Goal: Task Accomplishment & Management: Use online tool/utility

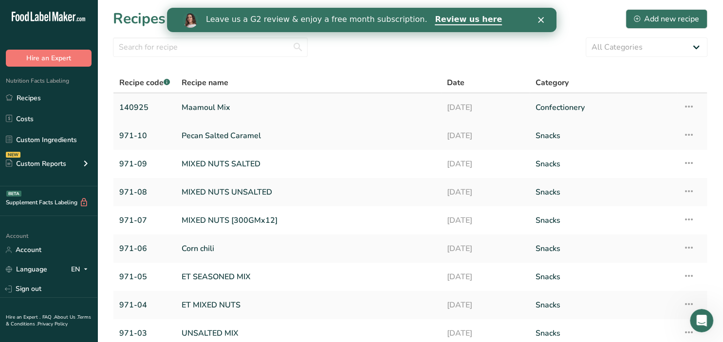
click at [214, 107] on link "Maamoul Mix" at bounding box center [309, 107] width 254 height 20
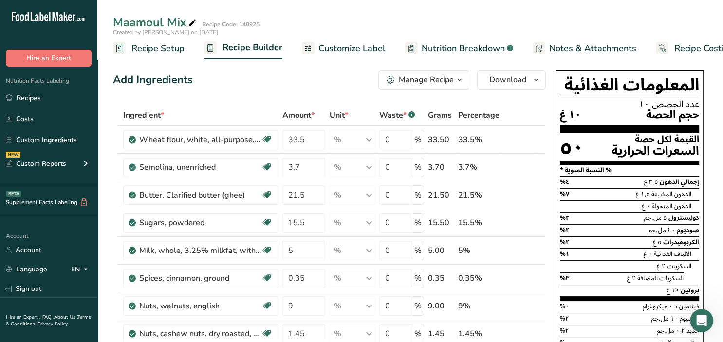
click at [457, 78] on icon "button" at bounding box center [460, 80] width 8 height 12
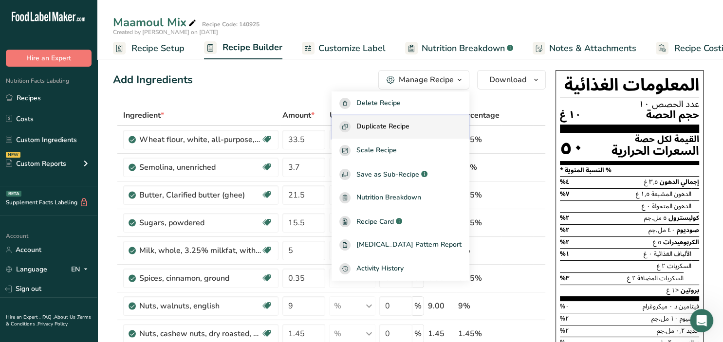
click at [409, 126] on span "Duplicate Recipe" at bounding box center [382, 126] width 53 height 11
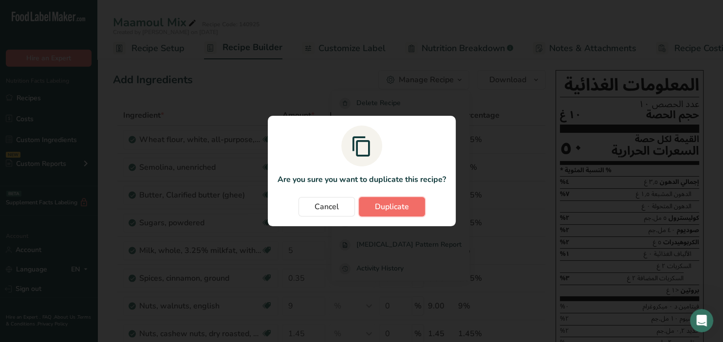
click at [408, 209] on span "Duplicate" at bounding box center [392, 207] width 34 height 12
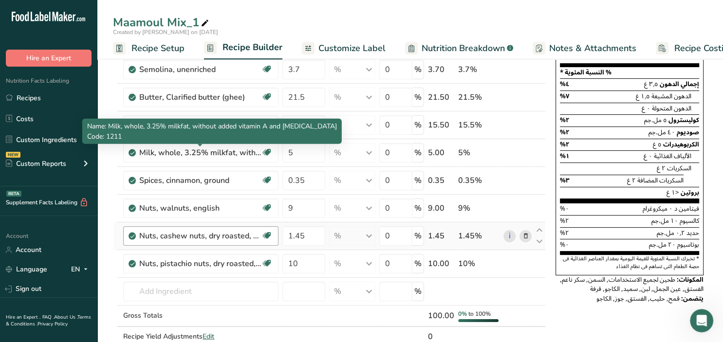
scroll to position [103, 0]
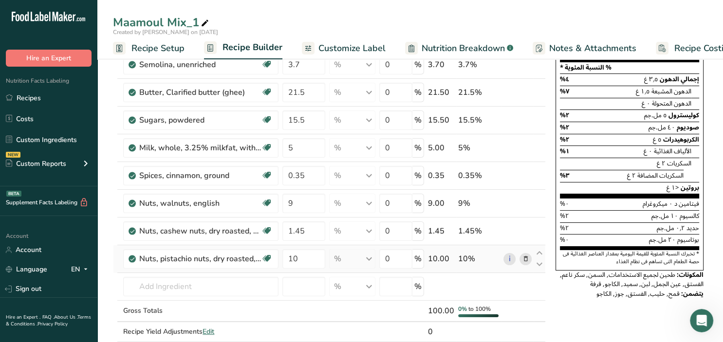
click at [528, 257] on icon at bounding box center [525, 259] width 7 height 10
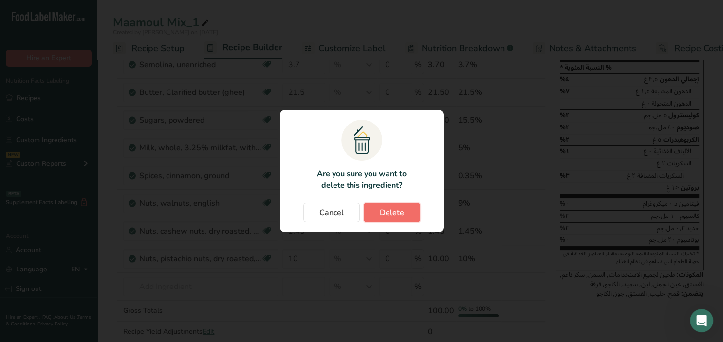
click at [399, 214] on span "Delete" at bounding box center [392, 213] width 24 height 12
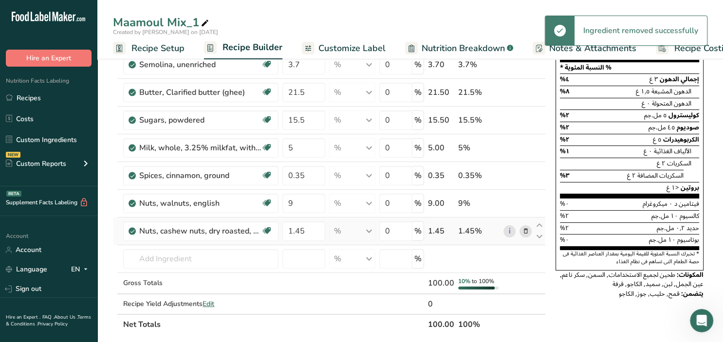
click at [528, 231] on icon at bounding box center [525, 231] width 7 height 10
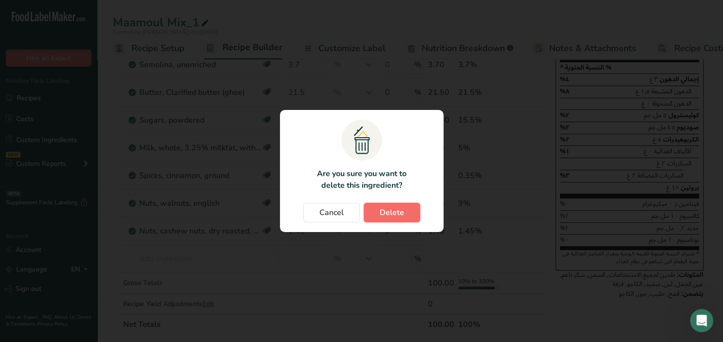
click at [404, 213] on button "Delete" at bounding box center [392, 212] width 56 height 19
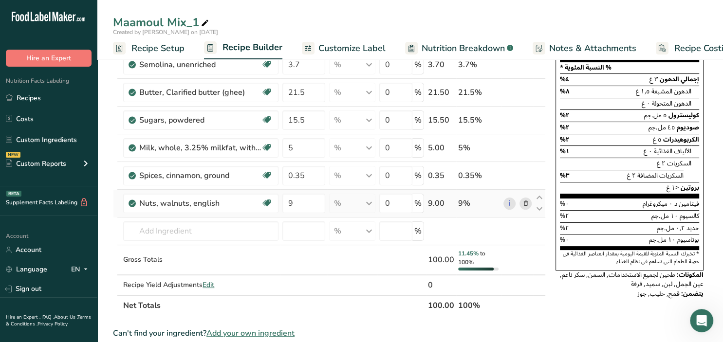
click at [532, 203] on td "i" at bounding box center [517, 204] width 32 height 28
click at [529, 202] on icon at bounding box center [525, 204] width 7 height 10
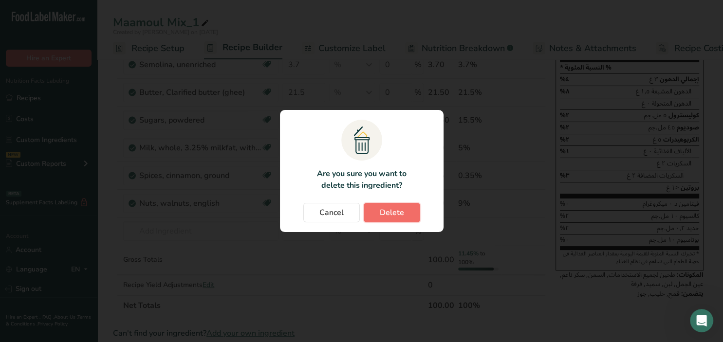
click at [375, 214] on button "Delete" at bounding box center [392, 212] width 56 height 19
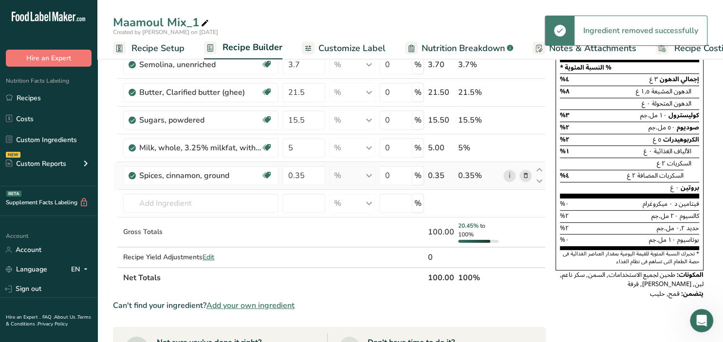
click at [525, 176] on icon at bounding box center [525, 176] width 7 height 10
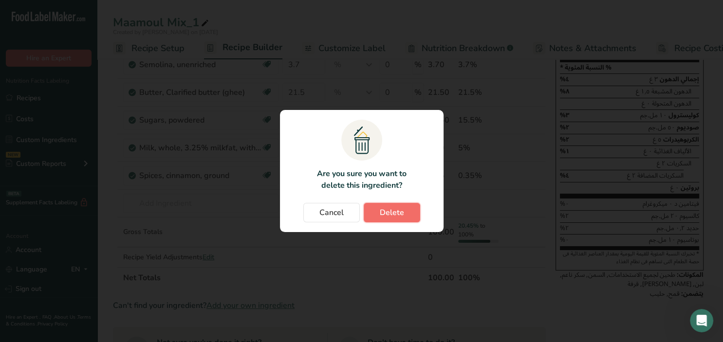
click at [385, 212] on span "Delete" at bounding box center [392, 213] width 24 height 12
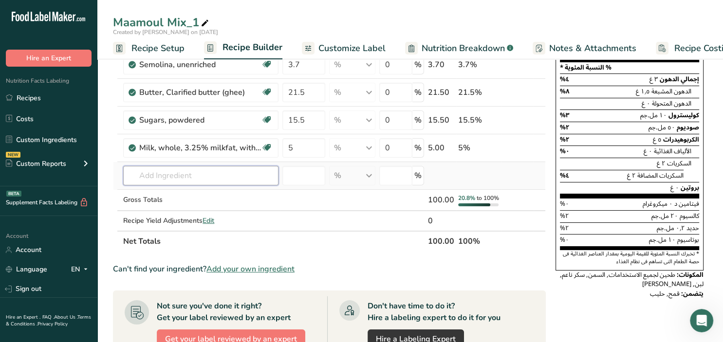
click at [153, 176] on input "text" at bounding box center [200, 175] width 155 height 19
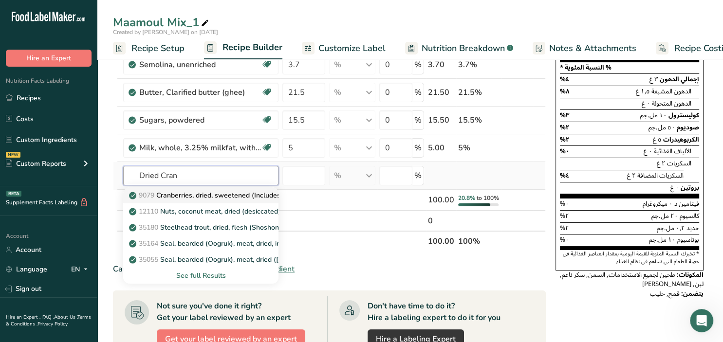
type input "Dried Cran"
click at [177, 194] on p "9079 Cranberries, dried, sweetened (Includes foods for USDA's Food Distribution…" at bounding box center [277, 195] width 293 height 10
type input "Cranberries, dried, sweetened (Includes foods for USDA's Food Distribution Prog…"
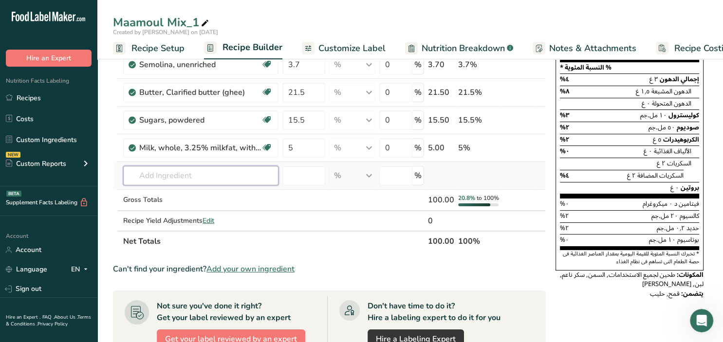
click at [189, 170] on input "text" at bounding box center [200, 175] width 155 height 19
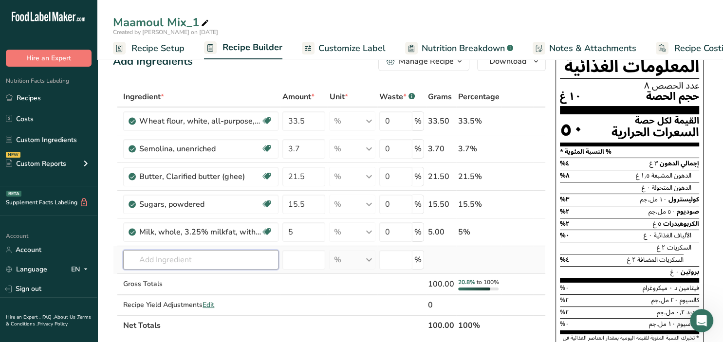
scroll to position [0, 0]
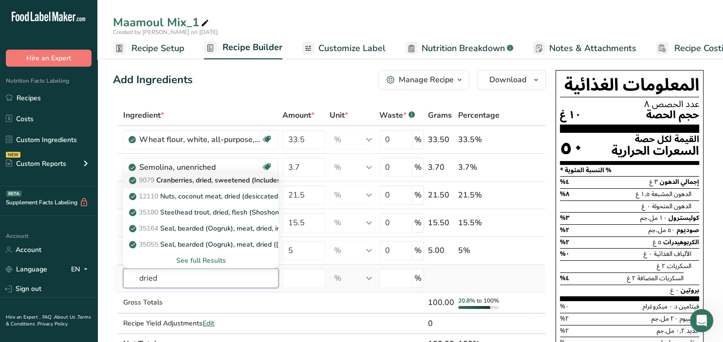
type input "dried"
click at [210, 183] on p "9079 Cranberries, dried, sweetened (Includes foods for USDA's Food Distribution…" at bounding box center [277, 180] width 293 height 10
type input "Cranberries, dried, sweetened (Includes foods for USDA's Food Distribution Prog…"
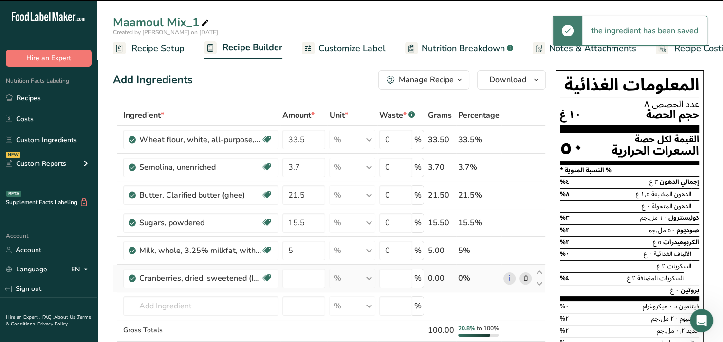
type input "0"
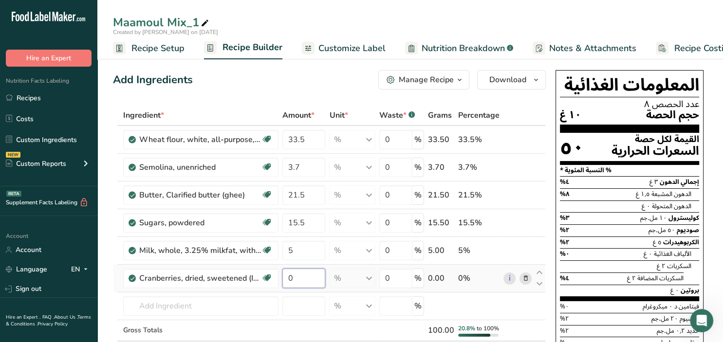
click at [316, 272] on input "0" at bounding box center [303, 278] width 43 height 19
drag, startPoint x: 308, startPoint y: 276, endPoint x: 272, endPoint y: 277, distance: 36.0
click at [282, 277] on input "0" at bounding box center [303, 278] width 43 height 19
click at [301, 221] on input "15.5" at bounding box center [303, 222] width 43 height 19
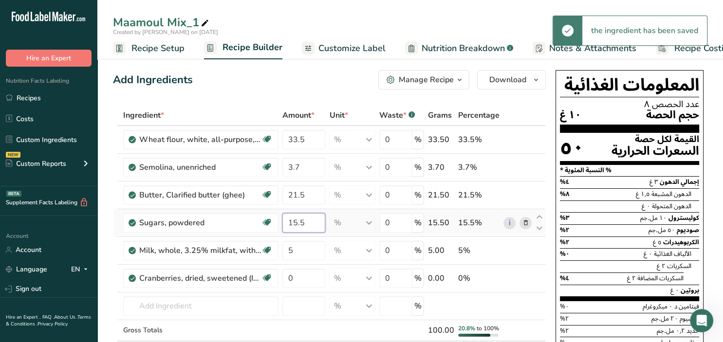
drag, startPoint x: 314, startPoint y: 223, endPoint x: 293, endPoint y: 223, distance: 20.4
click at [293, 223] on input "15.5" at bounding box center [303, 222] width 43 height 19
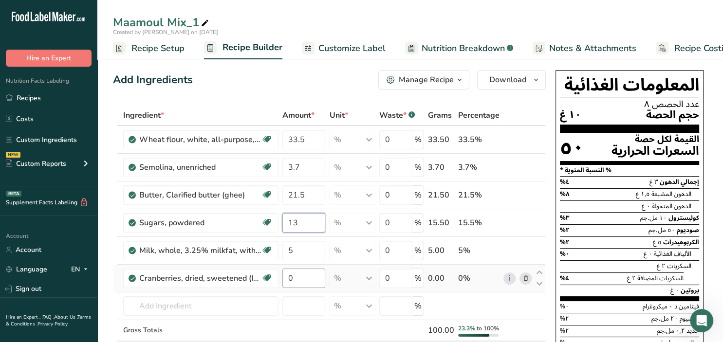
type input "13"
click at [299, 281] on input "0" at bounding box center [303, 278] width 43 height 19
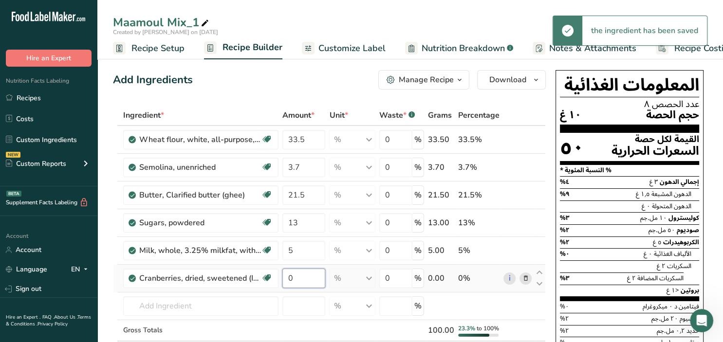
drag, startPoint x: 301, startPoint y: 276, endPoint x: 285, endPoint y: 280, distance: 16.3
click at [285, 280] on input "0" at bounding box center [303, 278] width 43 height 19
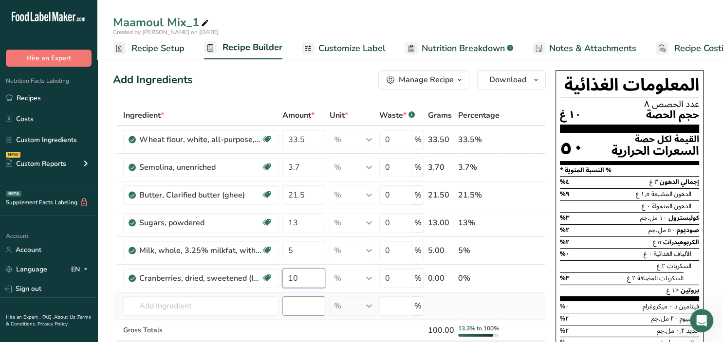
type input "10"
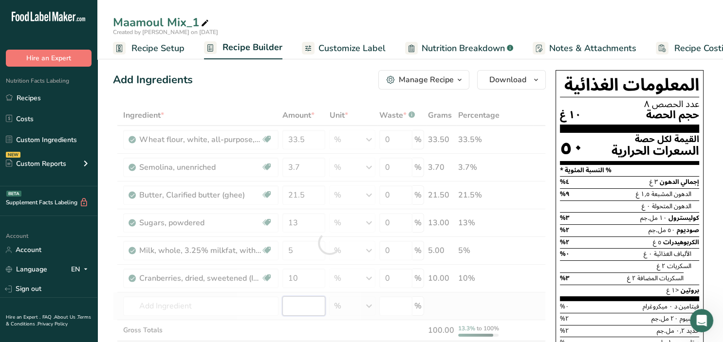
click at [304, 301] on input "number" at bounding box center [303, 306] width 43 height 19
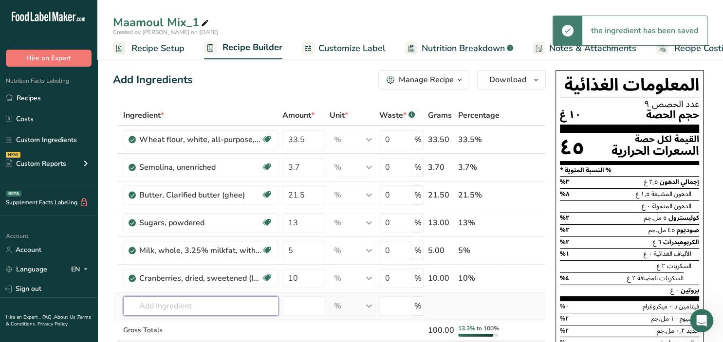
click at [212, 307] on input "text" at bounding box center [200, 306] width 155 height 19
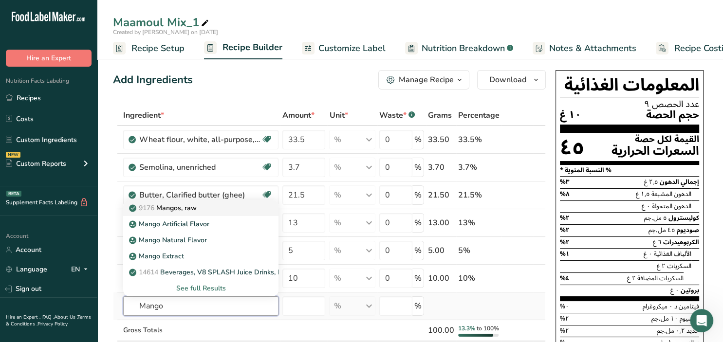
type input "Mango"
click at [193, 207] on p "9176 Mangos, raw" at bounding box center [164, 208] width 66 height 10
type input "Mangos, raw"
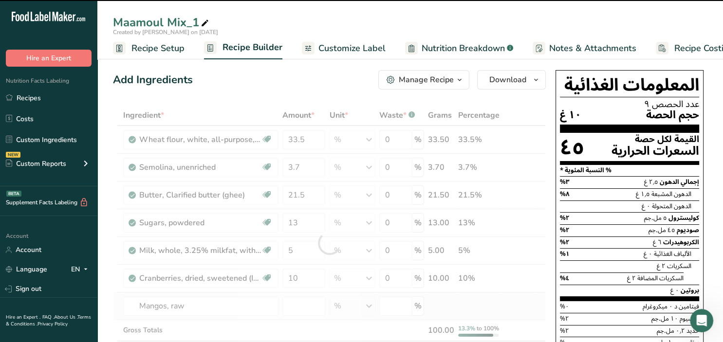
scroll to position [51, 0]
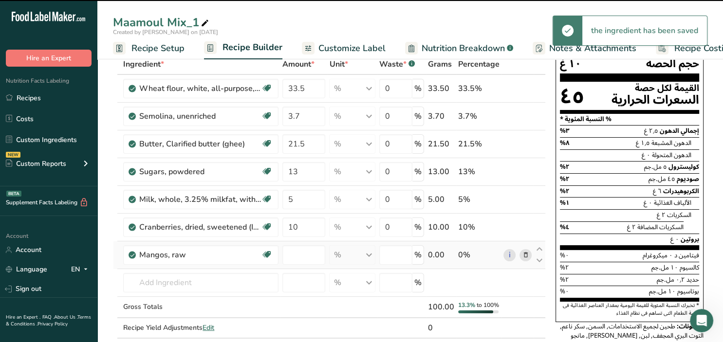
type input "0"
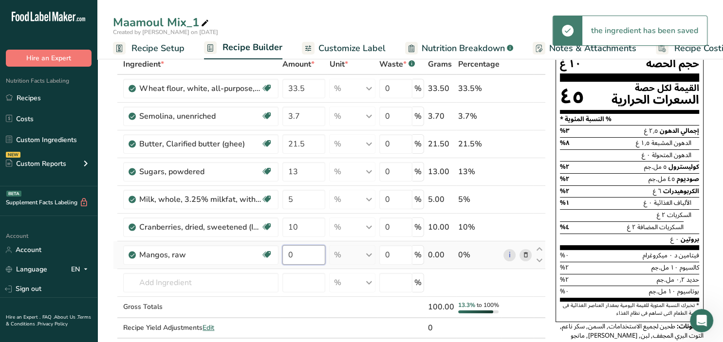
click at [301, 250] on input "0" at bounding box center [303, 254] width 43 height 19
click at [282, 256] on input "0" at bounding box center [303, 254] width 43 height 19
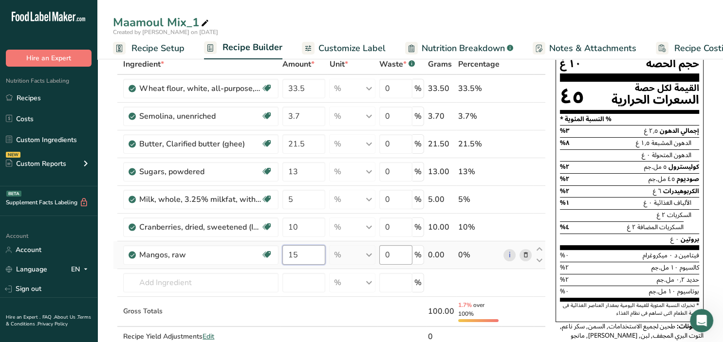
type input "15"
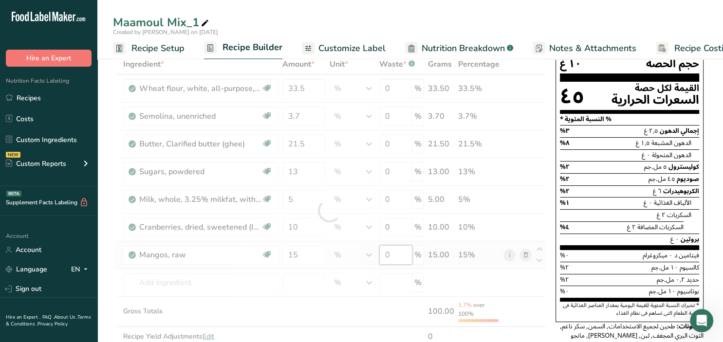
drag, startPoint x: 405, startPoint y: 245, endPoint x: 385, endPoint y: 255, distance: 22.6
click at [385, 255] on input "0" at bounding box center [395, 254] width 33 height 19
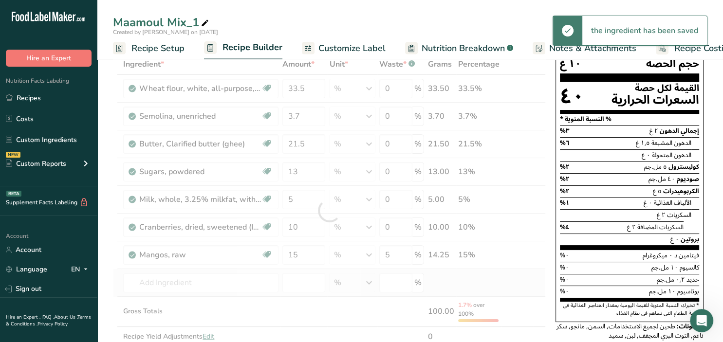
click at [237, 294] on div "Ingredient * Amount * Unit * Waste * .a-a{fill:#347362;}.b-a{fill:#fff;} Grams …" at bounding box center [329, 211] width 433 height 314
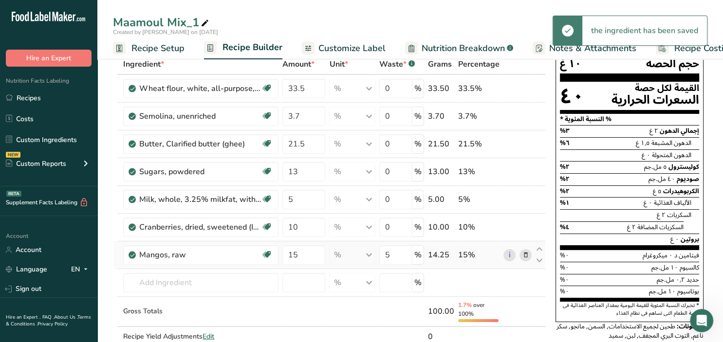
scroll to position [103, 0]
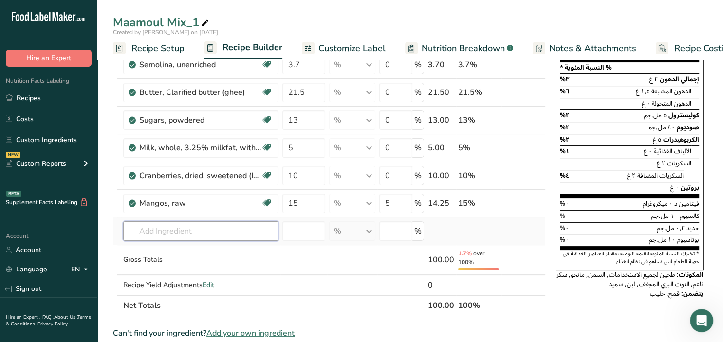
click at [209, 230] on input "text" at bounding box center [200, 231] width 155 height 19
drag, startPoint x: 391, startPoint y: 205, endPoint x: 387, endPoint y: 207, distance: 5.2
click at [387, 207] on input "5" at bounding box center [395, 203] width 33 height 19
type input "2"
type input "30"
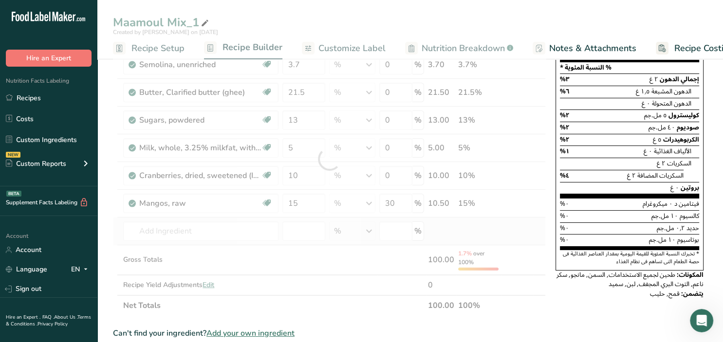
click at [517, 233] on div "Ingredient * Amount * Unit * Waste * .a-a{fill:#347362;}.b-a{fill:#fff;} Grams …" at bounding box center [329, 159] width 433 height 314
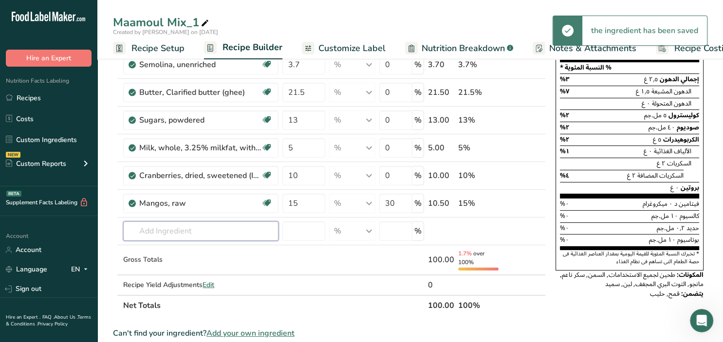
click at [197, 227] on input "text" at bounding box center [200, 231] width 155 height 19
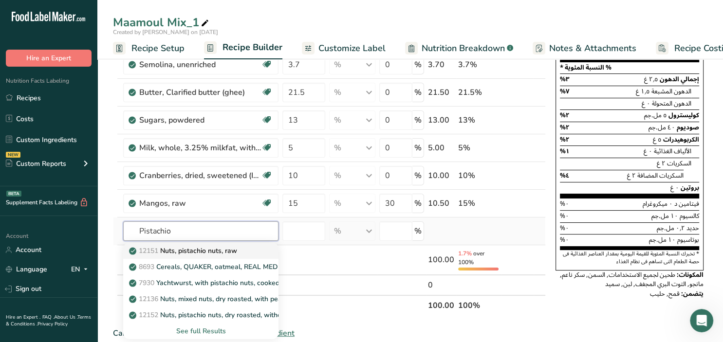
type input "Pistachio"
click at [207, 253] on p "12151 Nuts, pistachio nuts, raw" at bounding box center [184, 251] width 106 height 10
type input "Nuts, pistachio nuts, raw"
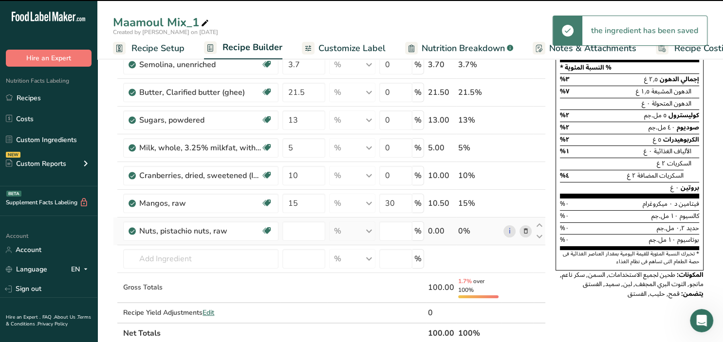
type input "0"
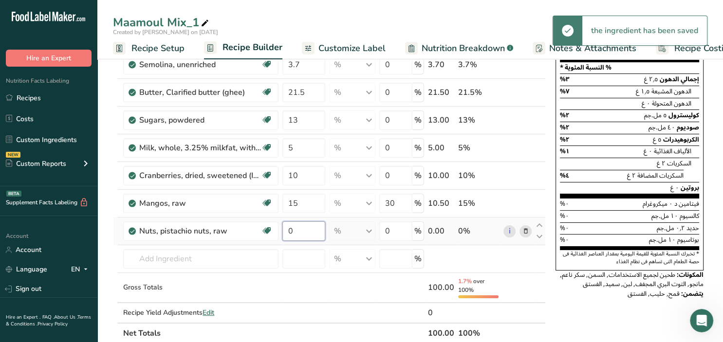
drag, startPoint x: 303, startPoint y: 233, endPoint x: 289, endPoint y: 227, distance: 15.3
click at [289, 227] on input "0" at bounding box center [303, 231] width 43 height 19
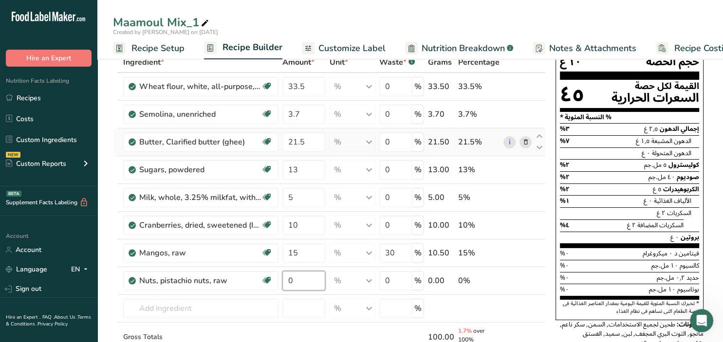
scroll to position [51, 0]
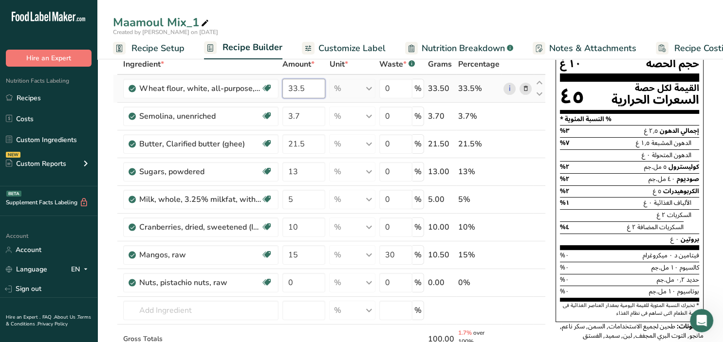
click at [314, 88] on input "33.5" at bounding box center [303, 88] width 43 height 19
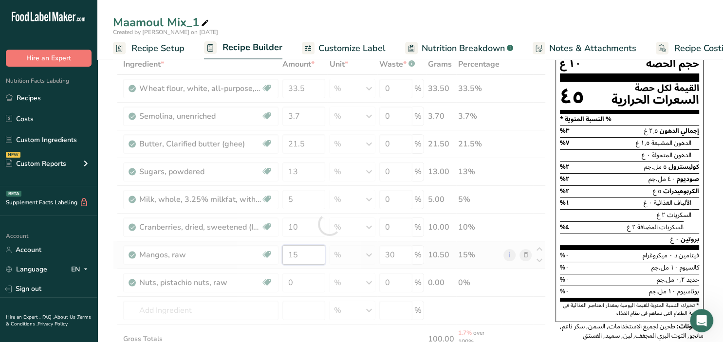
drag, startPoint x: 311, startPoint y: 251, endPoint x: 294, endPoint y: 253, distance: 17.2
click at [294, 253] on input "15" at bounding box center [303, 254] width 43 height 19
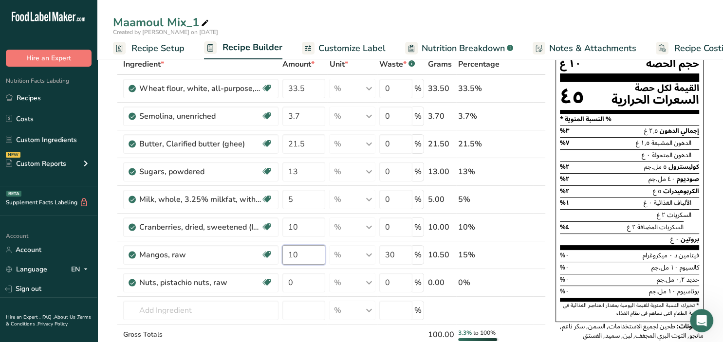
type input "10"
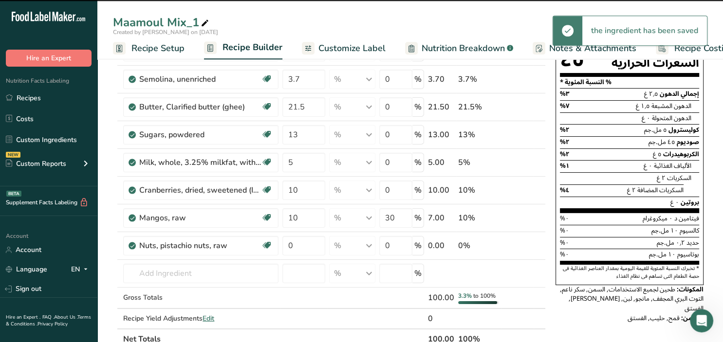
scroll to position [103, 0]
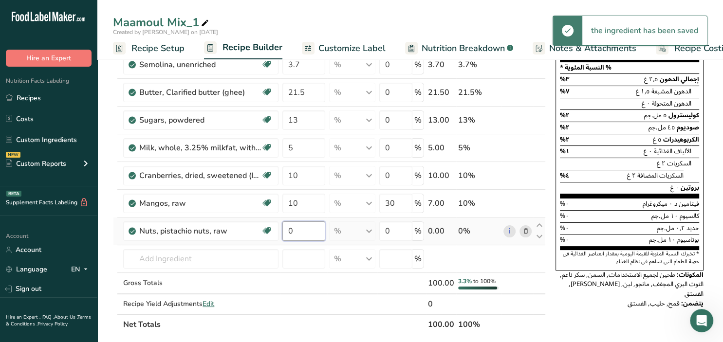
drag, startPoint x: 304, startPoint y: 236, endPoint x: 276, endPoint y: 229, distance: 29.0
click at [282, 229] on input "0" at bounding box center [303, 231] width 43 height 19
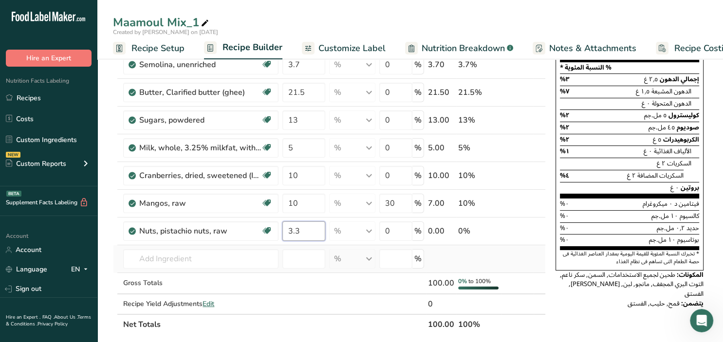
type input "3.3"
click at [525, 255] on div "Ingredient * Amount * Unit * Waste * .a-a{fill:#347362;}.b-a{fill:#fff;} Grams …" at bounding box center [329, 168] width 433 height 333
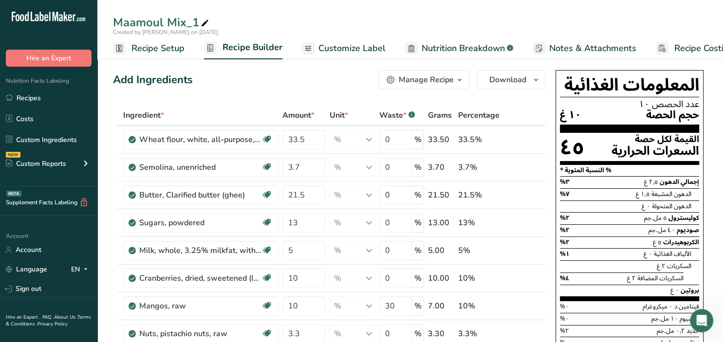
click at [459, 79] on icon "button" at bounding box center [460, 80] width 8 height 12
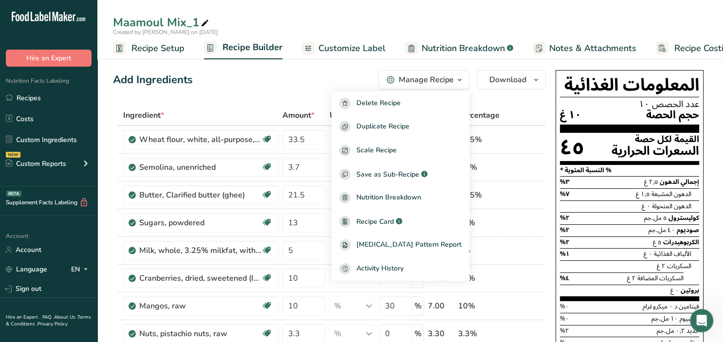
click at [304, 81] on div "Add Ingredients Manage Recipe Delete Recipe Duplicate Recipe Scale Recipe Save …" at bounding box center [329, 79] width 433 height 19
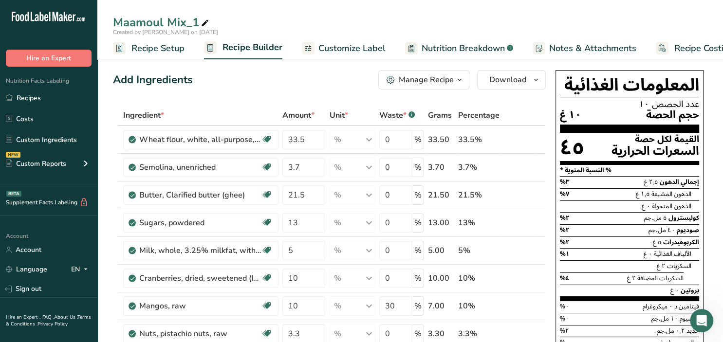
click at [181, 22] on div "Maamoul Mix_1" at bounding box center [162, 23] width 98 height 18
drag, startPoint x: 206, startPoint y: 22, endPoint x: 169, endPoint y: 21, distance: 37.0
click at [169, 21] on input "Maamoul Mix_1" at bounding box center [410, 23] width 594 height 18
type input "Maamoul Cranberry 500 gm"
click at [232, 83] on div "Add Ingredients Manage Recipe Delete Recipe Duplicate Recipe Scale Recipe Save …" at bounding box center [329, 79] width 433 height 19
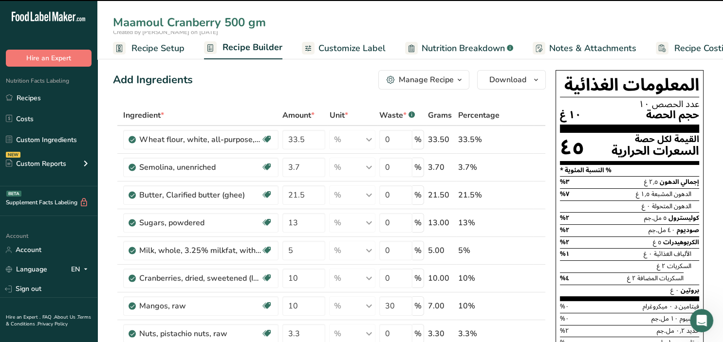
click at [460, 79] on icon "button" at bounding box center [460, 80] width 8 height 12
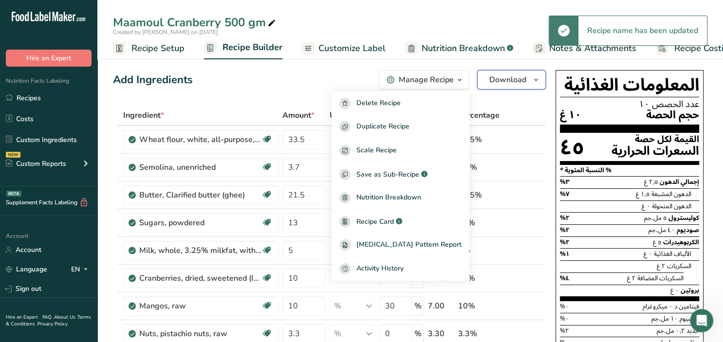
click at [542, 79] on button "Download" at bounding box center [511, 79] width 69 height 19
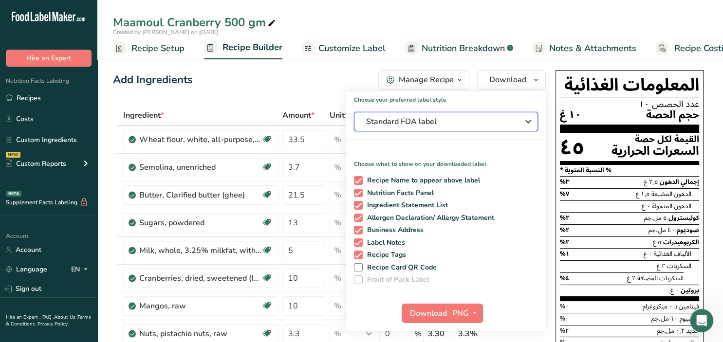
click at [529, 119] on icon "button" at bounding box center [528, 122] width 12 height 18
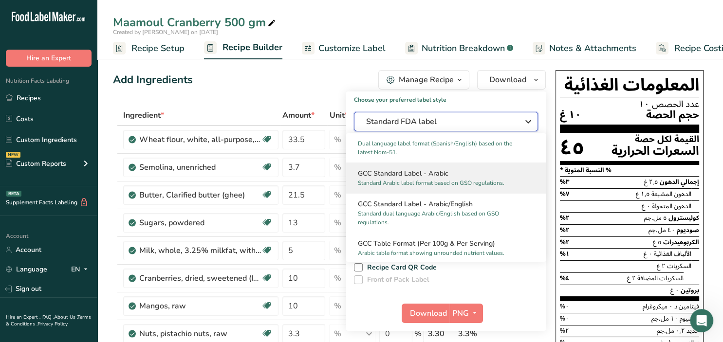
scroll to position [631, 0]
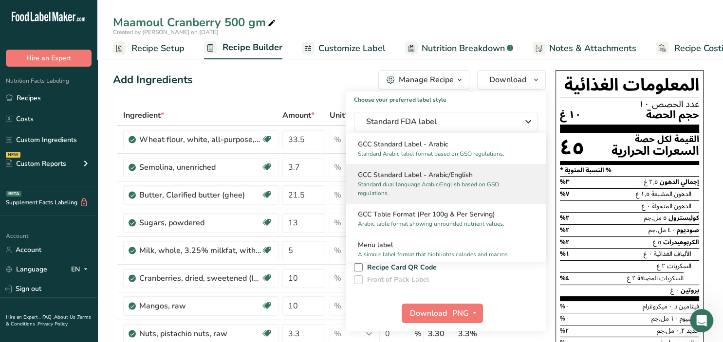
click at [468, 185] on p "Standard dual language Arabic/English based on GSO regulations." at bounding box center [441, 189] width 167 height 18
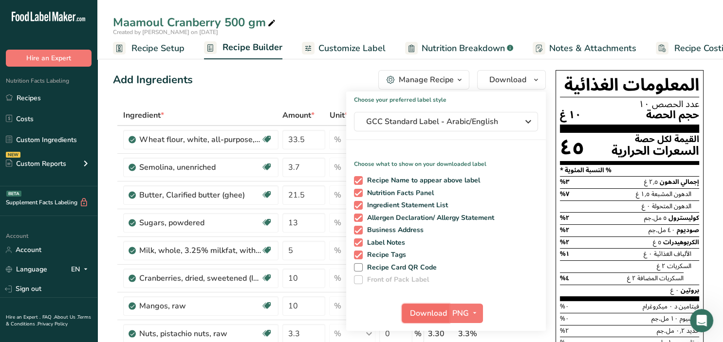
click at [444, 313] on span "Download" at bounding box center [428, 314] width 37 height 12
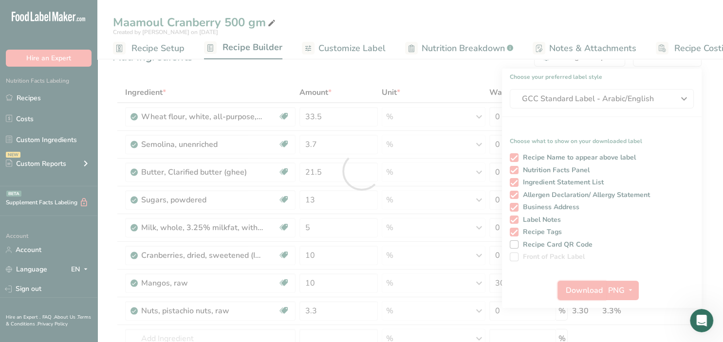
scroll to position [51, 0]
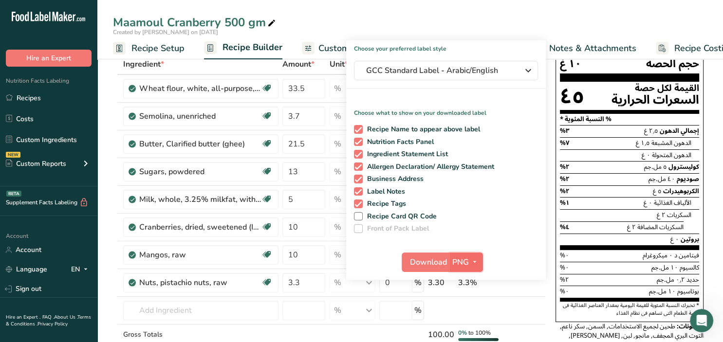
click at [475, 261] on icon "button" at bounding box center [475, 262] width 8 height 12
click at [468, 328] on link "PDF" at bounding box center [467, 330] width 31 height 16
click at [440, 258] on span "Download" at bounding box center [428, 263] width 37 height 12
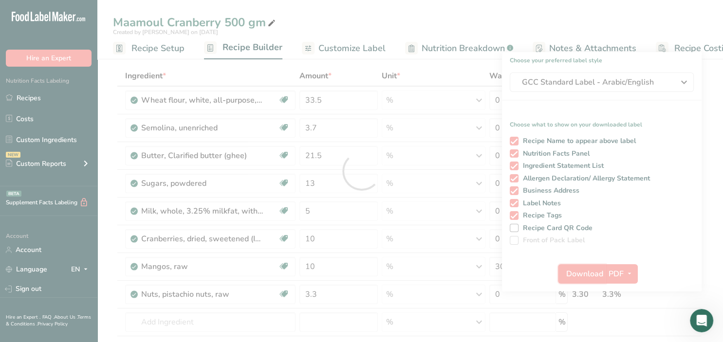
scroll to position [0, 0]
